Goal: Transaction & Acquisition: Book appointment/travel/reservation

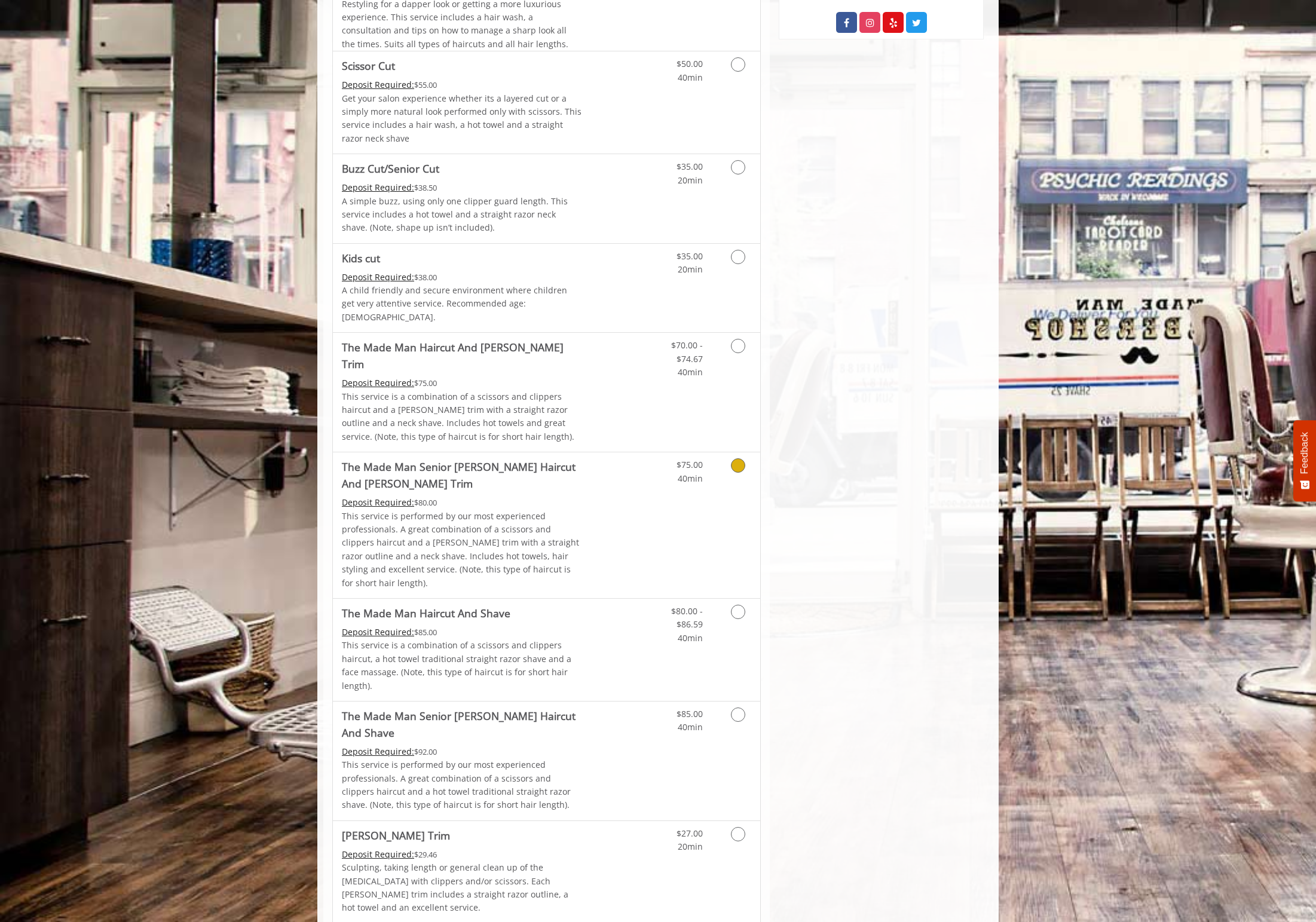
scroll to position [597, 0]
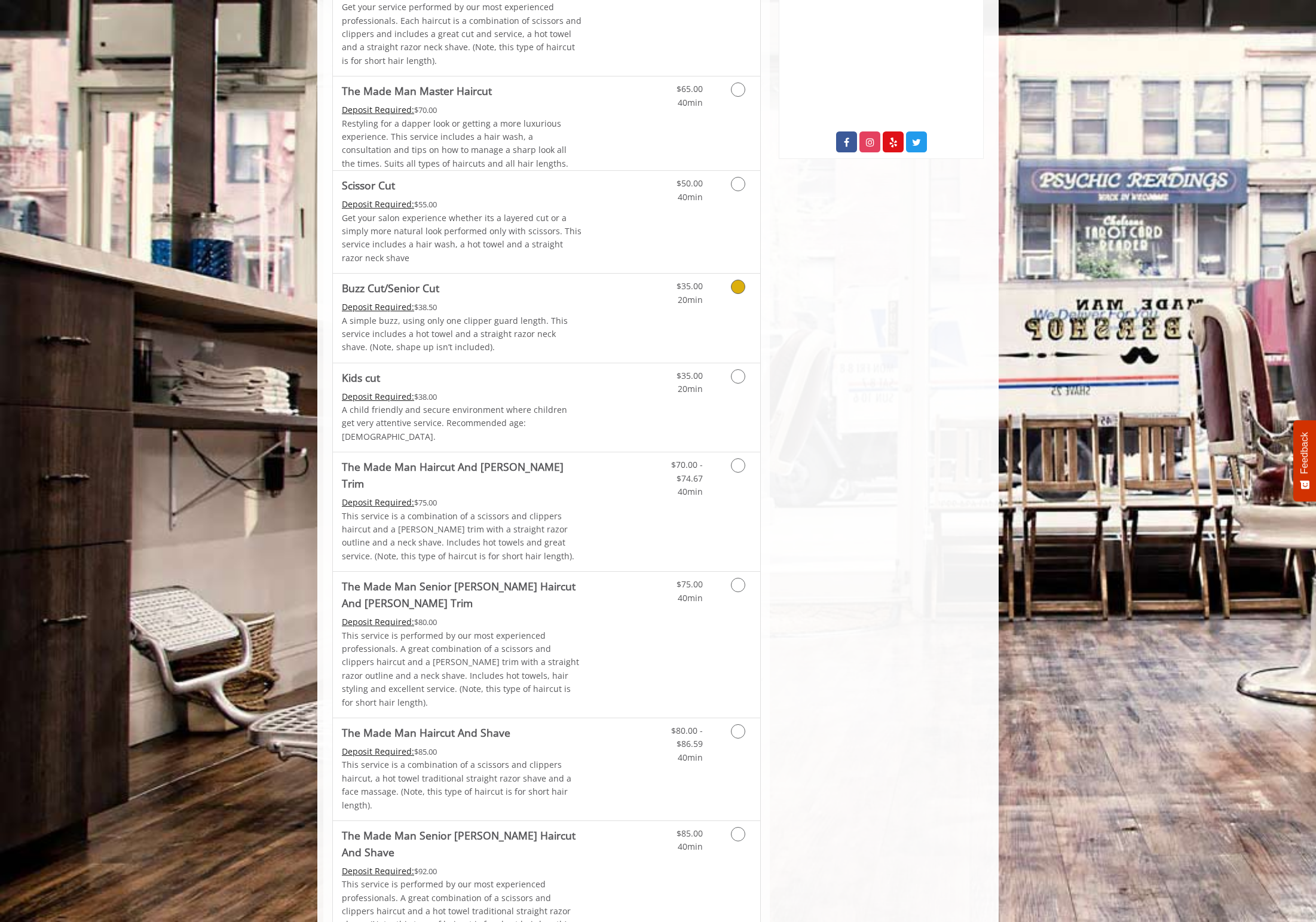
click at [615, 326] on link "Discounted Price" at bounding box center [618, 318] width 71 height 89
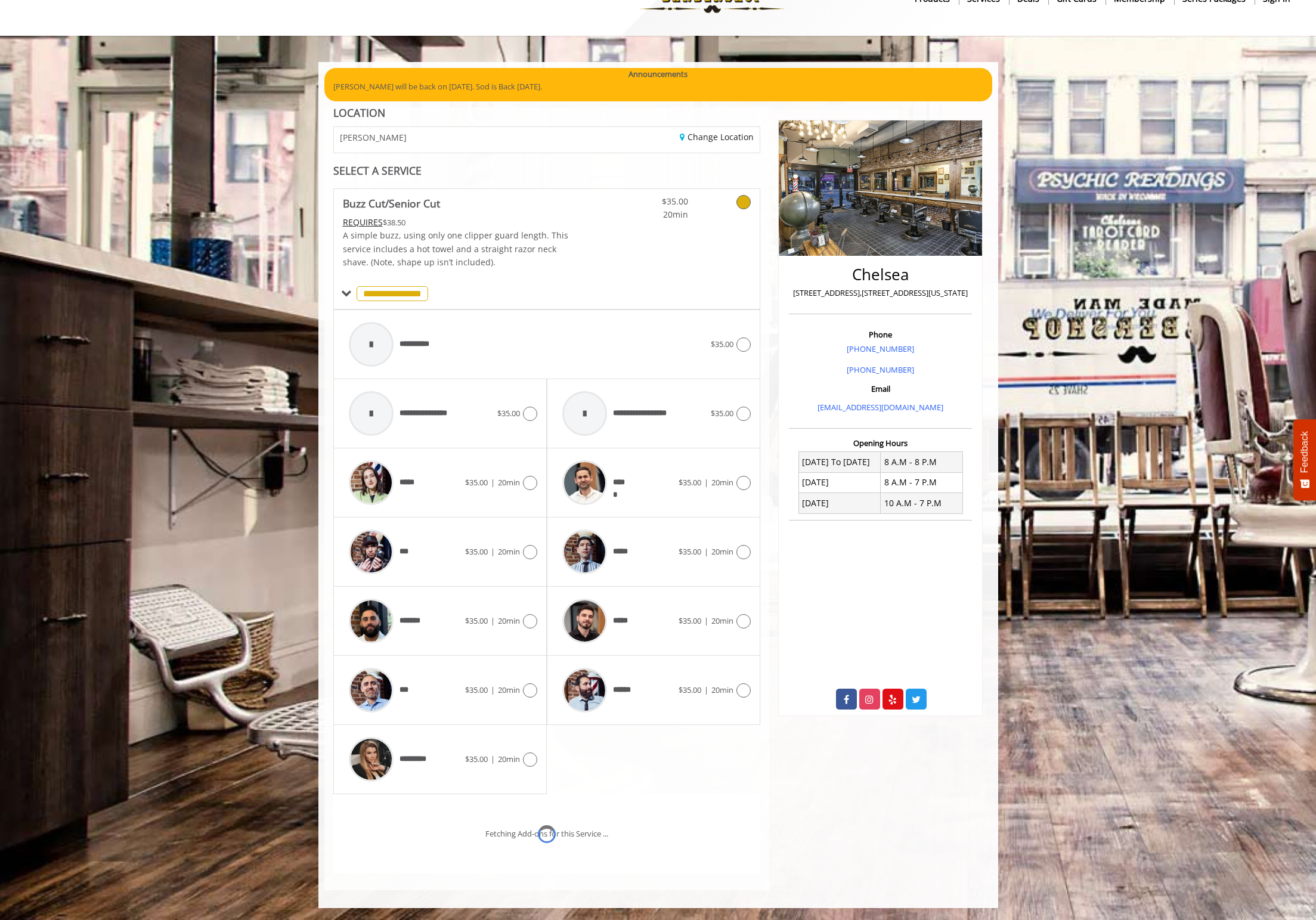
scroll to position [89, 0]
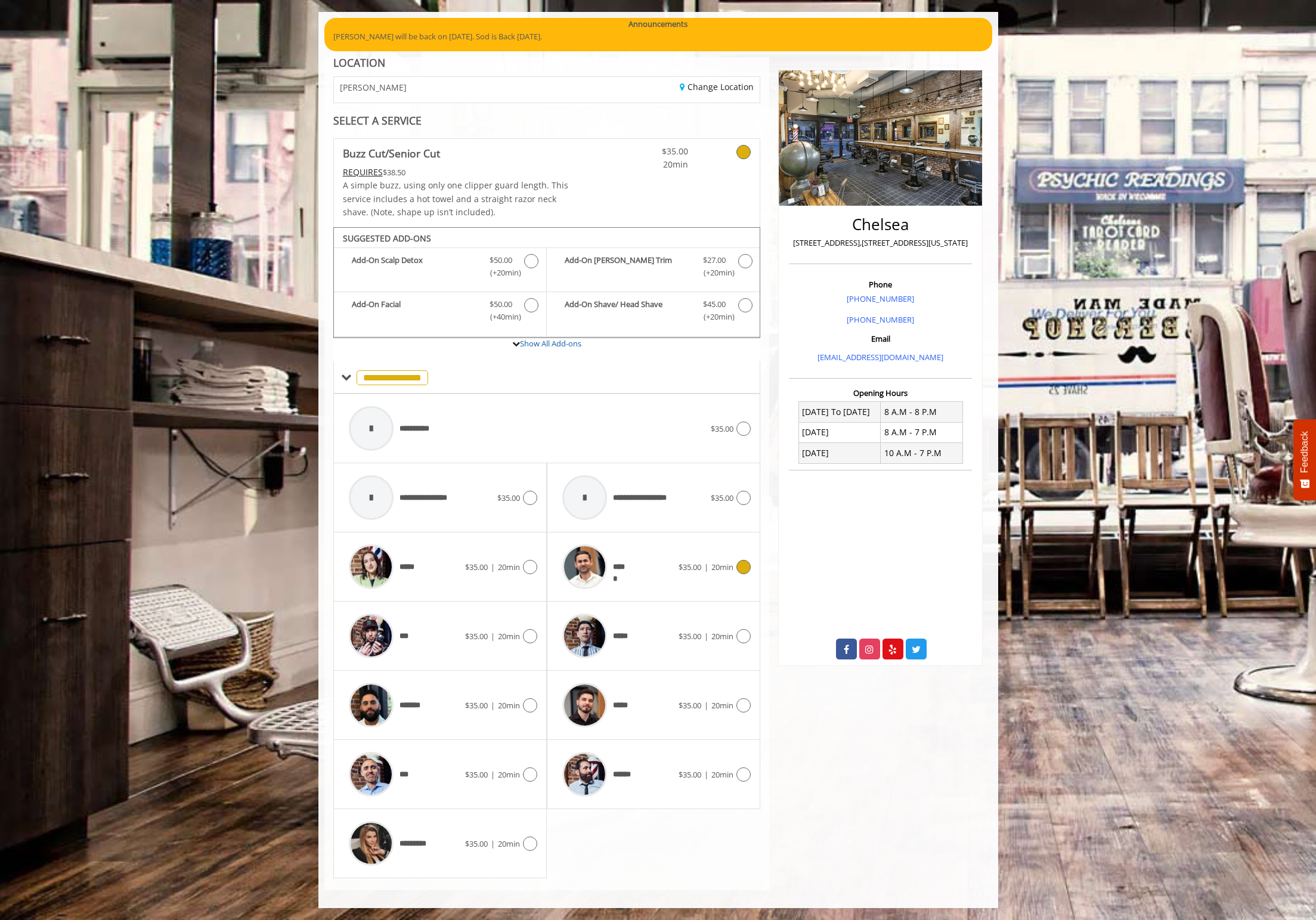
click at [630, 558] on div "*****" at bounding box center [617, 566] width 122 height 57
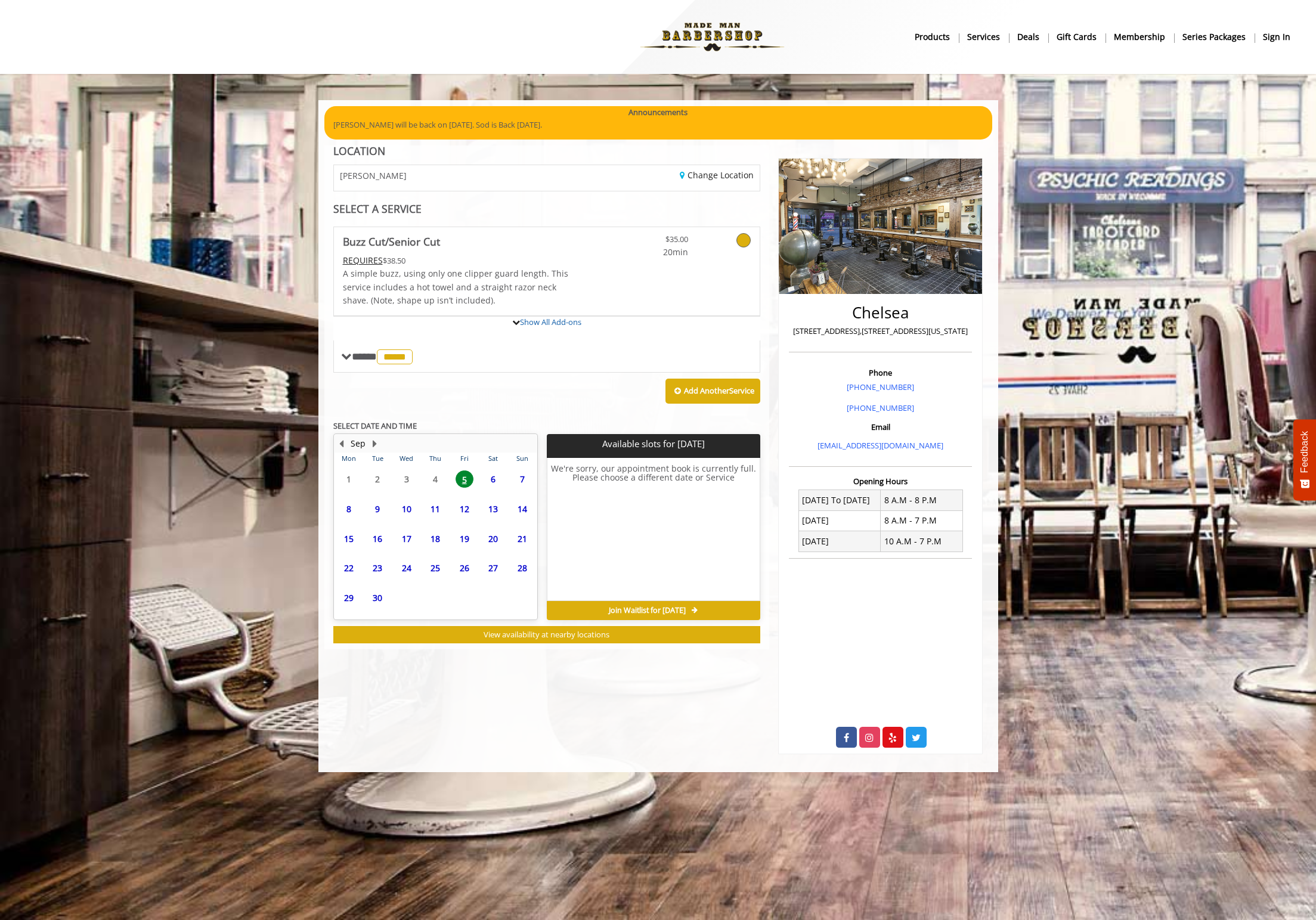
scroll to position [0, 0]
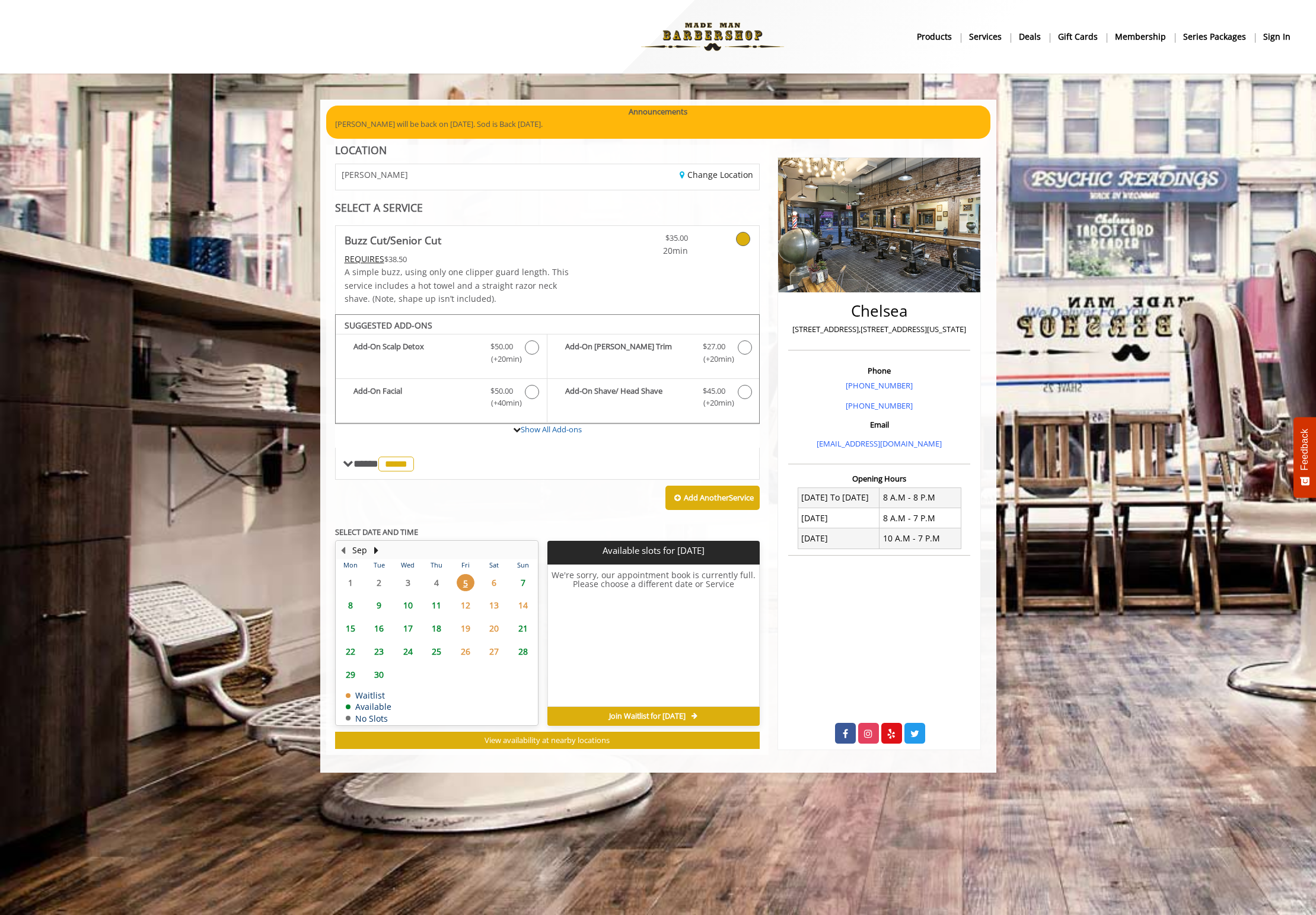
click at [466, 583] on span "5" at bounding box center [466, 583] width 18 height 17
click at [493, 584] on span "6" at bounding box center [494, 583] width 18 height 17
click at [467, 583] on span "5" at bounding box center [466, 583] width 18 height 17
click at [525, 581] on span "7" at bounding box center [523, 583] width 18 height 17
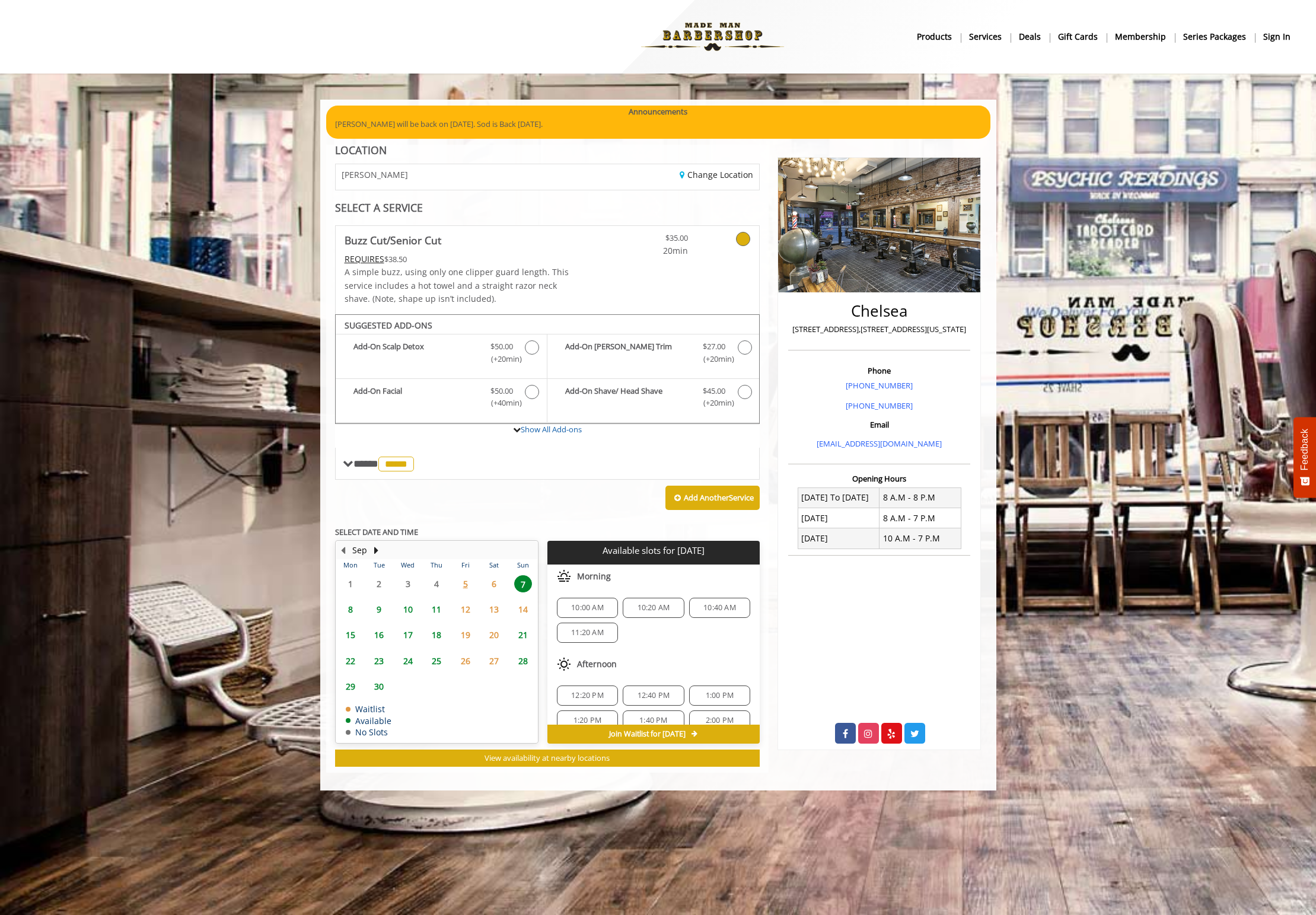
click at [494, 584] on span "6" at bounding box center [494, 583] width 18 height 17
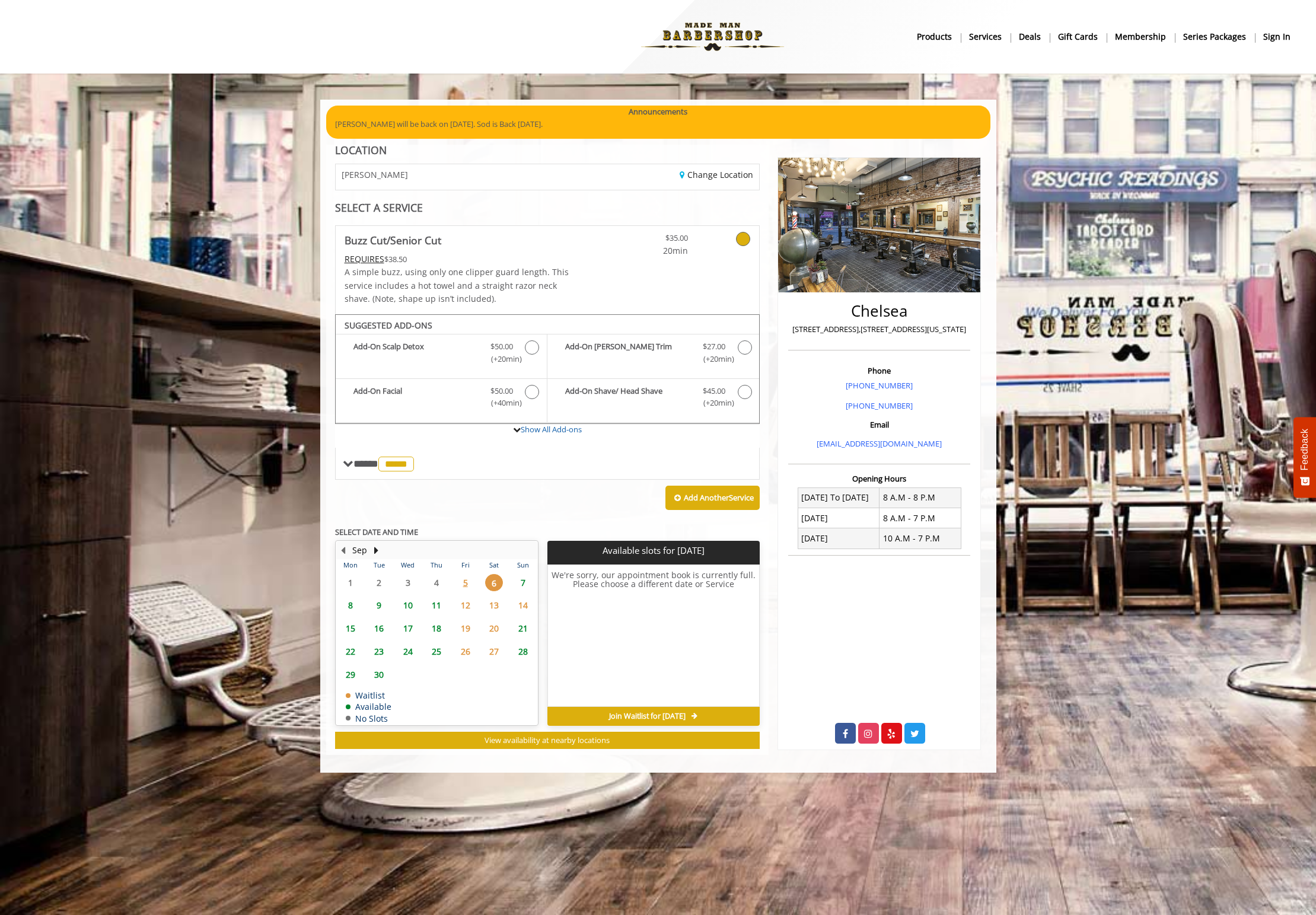
click at [465, 581] on span "5" at bounding box center [466, 583] width 18 height 17
click at [672, 716] on span "Join Waitlist for [DATE]" at bounding box center [648, 717] width 77 height 10
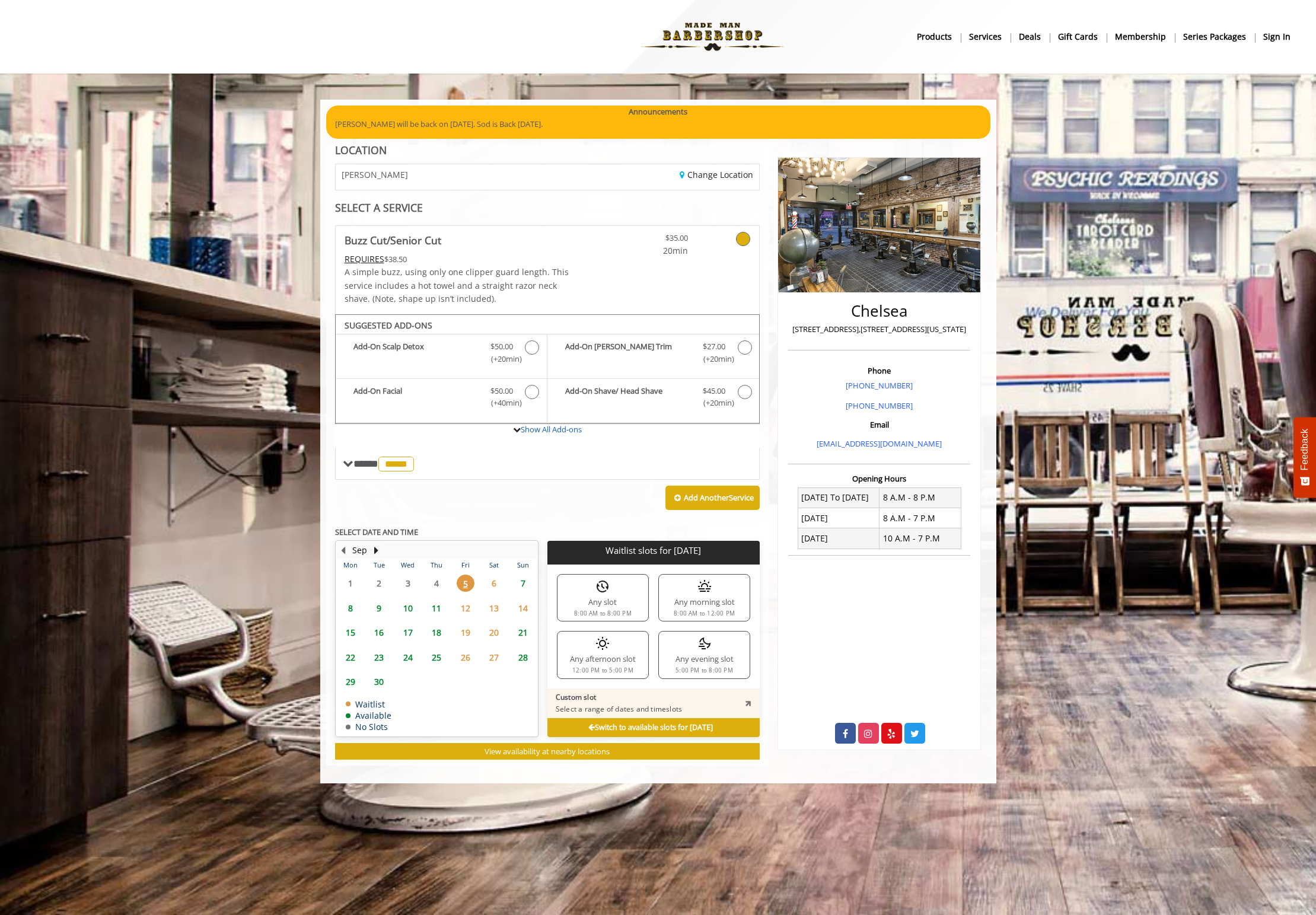
click at [684, 666] on div "Any evening slot 5:00 PM to 8:00 PM" at bounding box center [704, 654] width 92 height 48
